Goal: Task Accomplishment & Management: Manage account settings

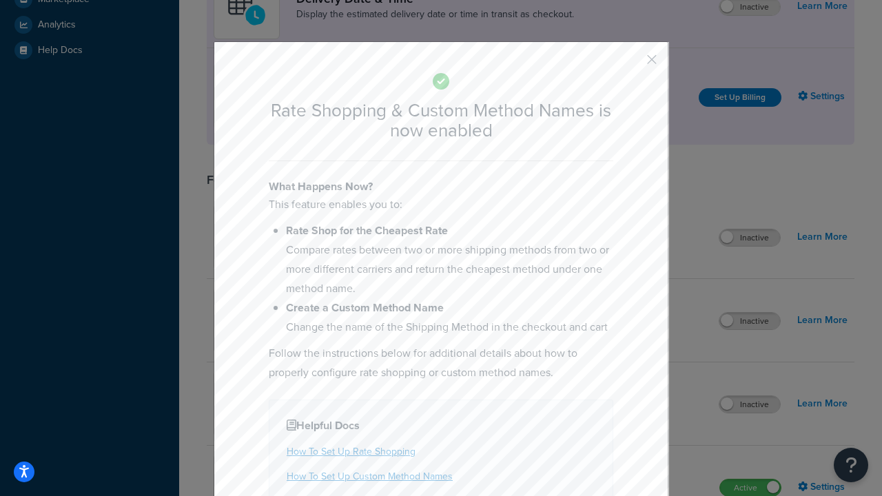
click at [631, 63] on button "button" at bounding box center [630, 64] width 3 height 3
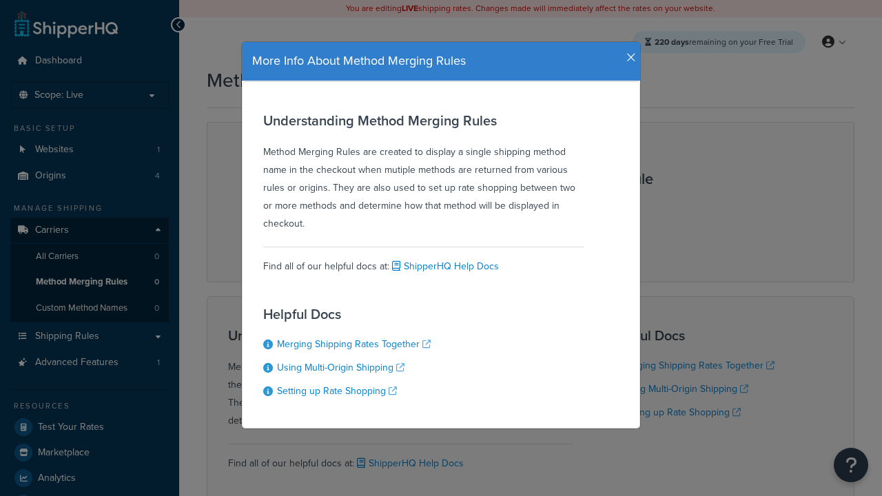
click at [627, 52] on icon "button" at bounding box center [631, 58] width 10 height 12
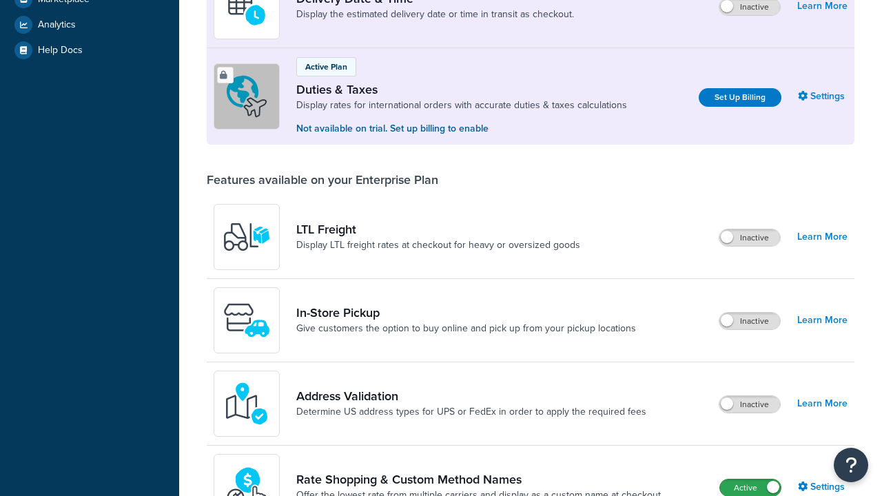
click at [750, 479] on label "Active" at bounding box center [750, 487] width 61 height 17
